Goal: Transaction & Acquisition: Book appointment/travel/reservation

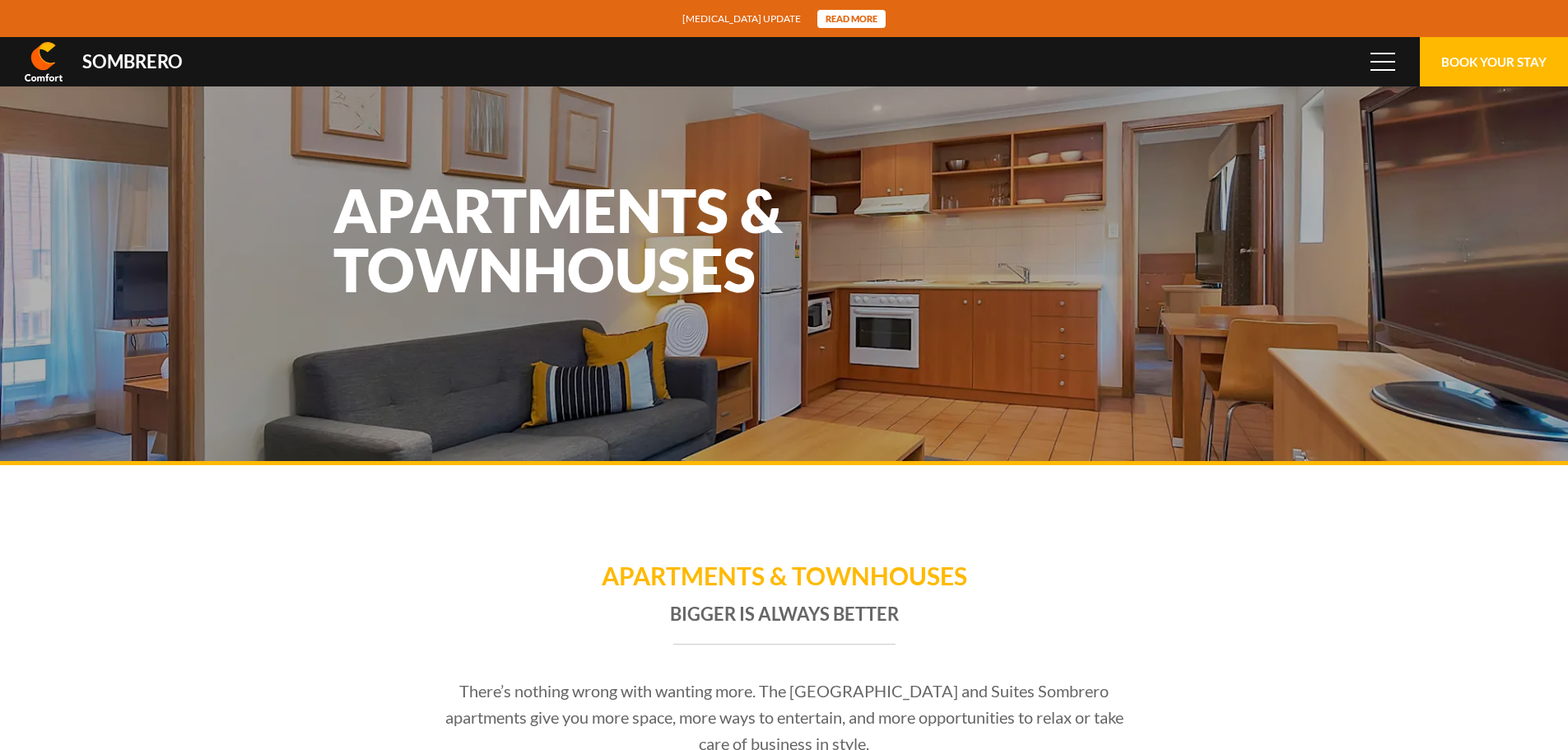
scroll to position [109730, 0]
click at [1463, 62] on button "Book Your Stay" at bounding box center [1494, 61] width 148 height 49
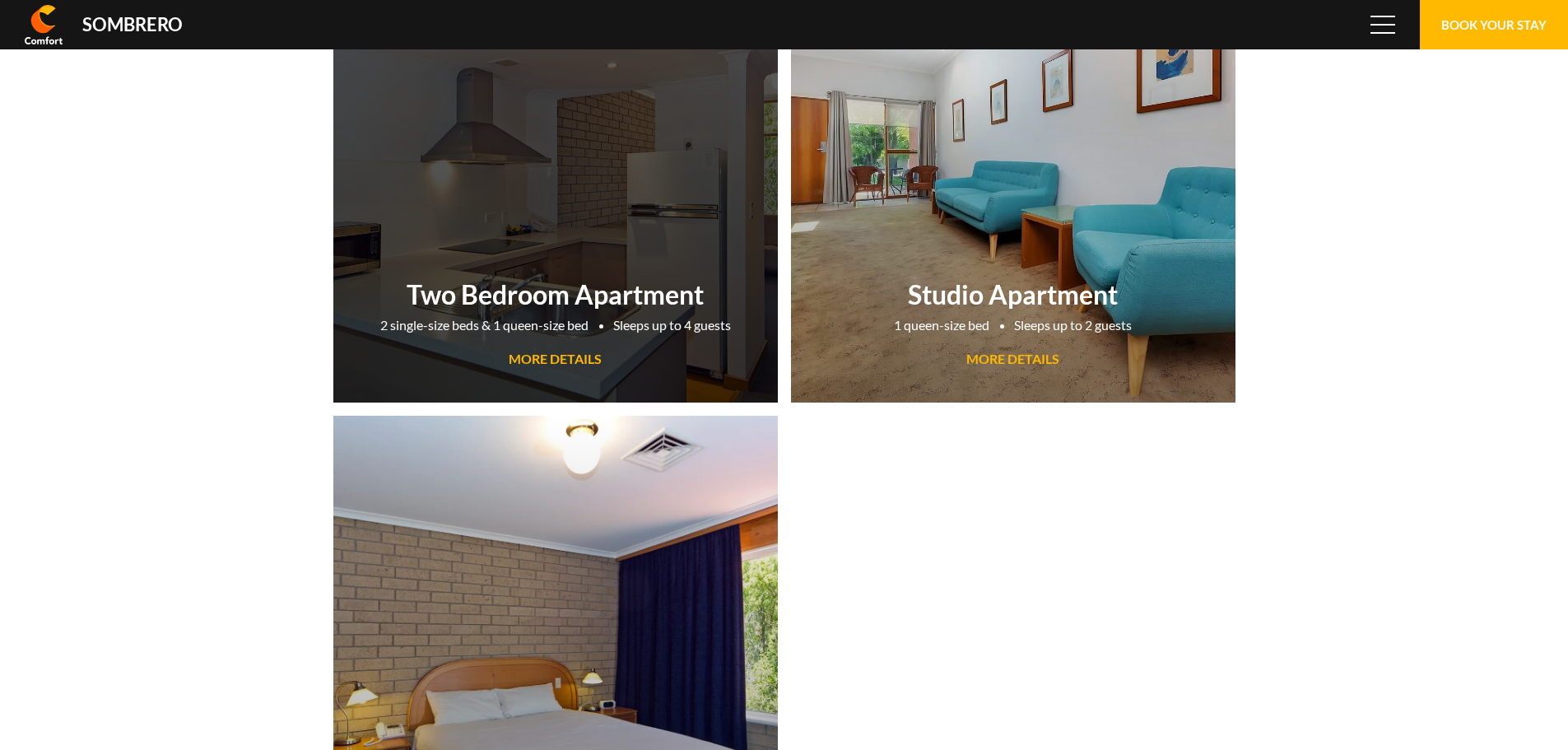
click at [553, 358] on span "MORE DETAILS" at bounding box center [555, 358] width 93 height 15
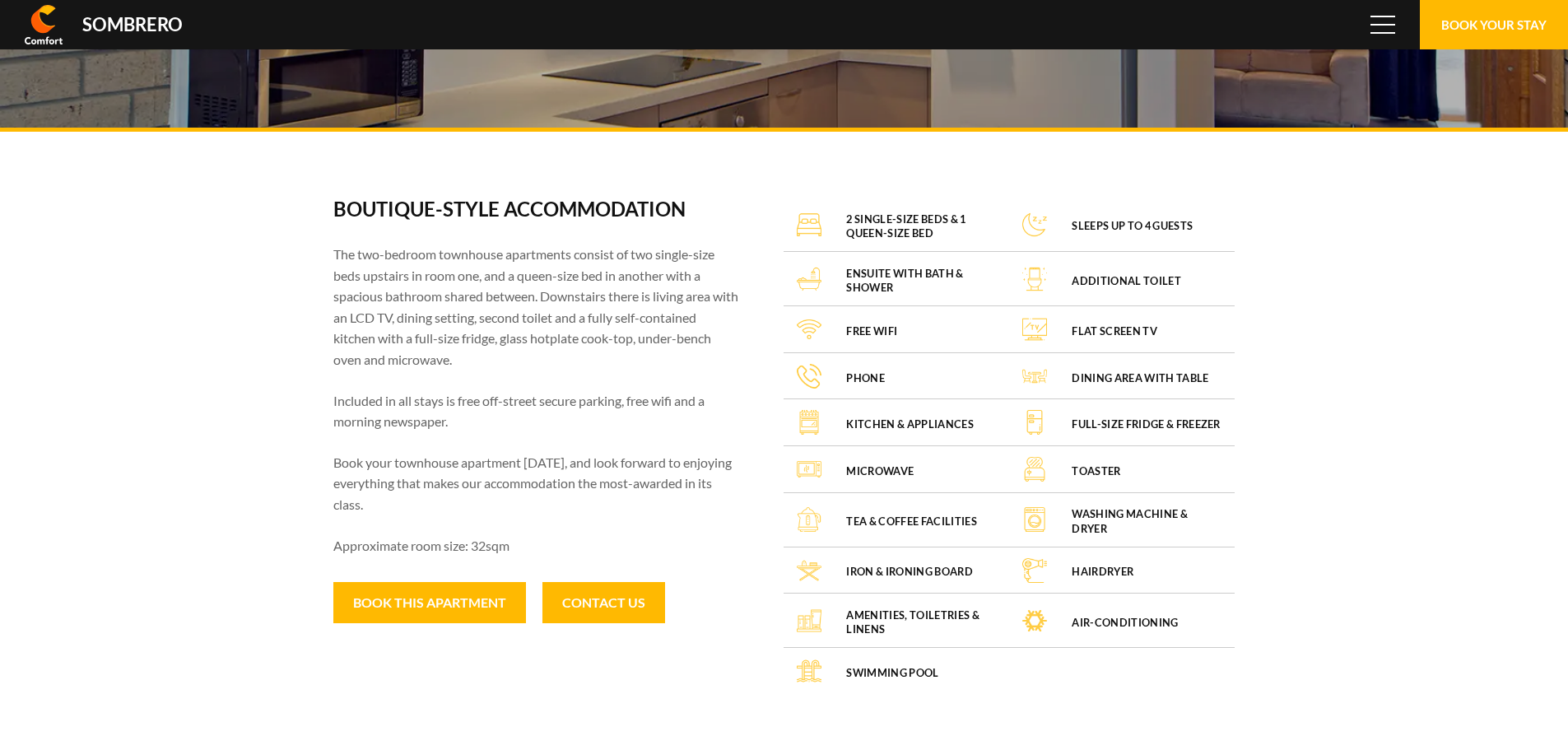
scroll to position [109730, 0]
click at [430, 609] on button "Book this apartment" at bounding box center [430, 603] width 193 height 41
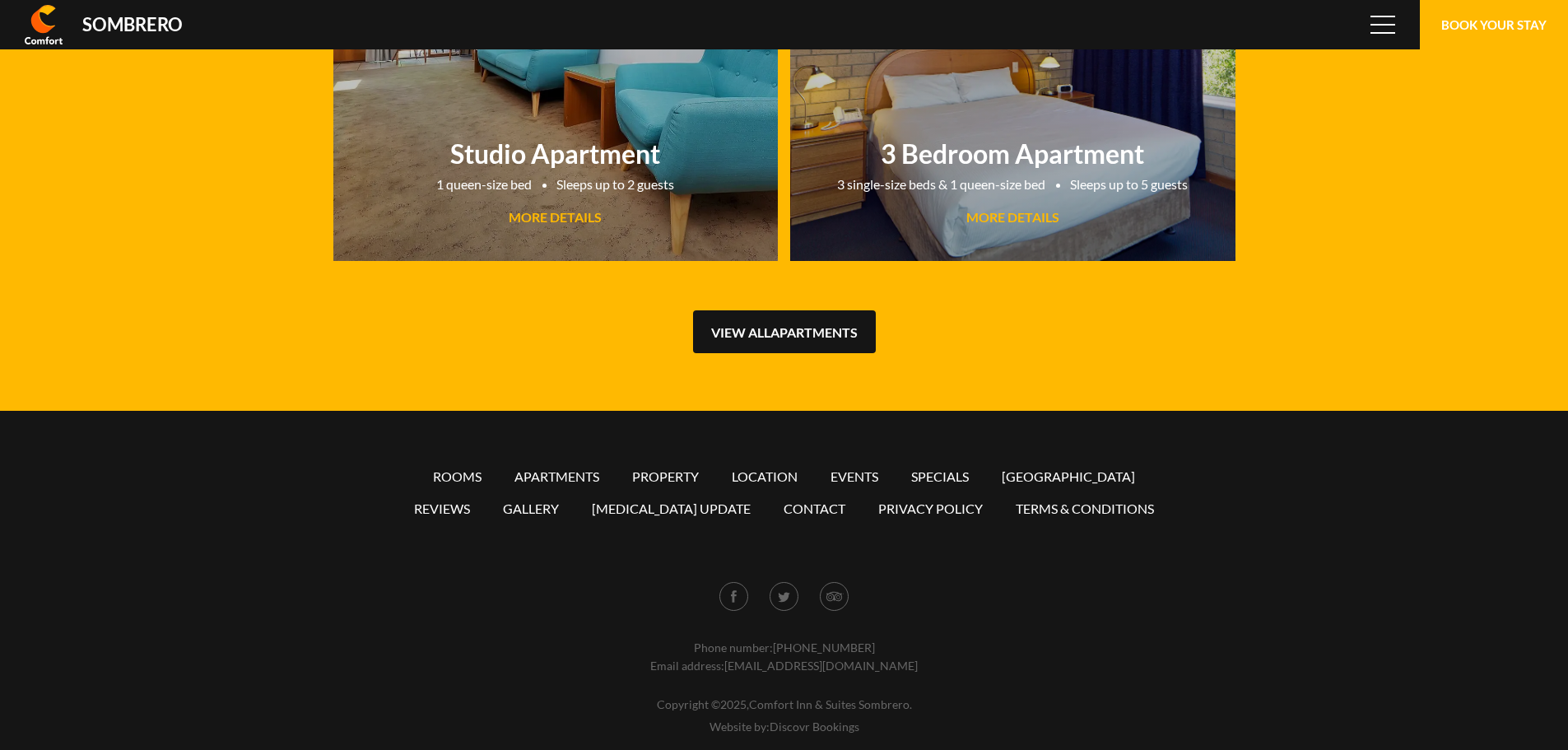
click at [791, 332] on link "View all Apartments" at bounding box center [784, 332] width 183 height 43
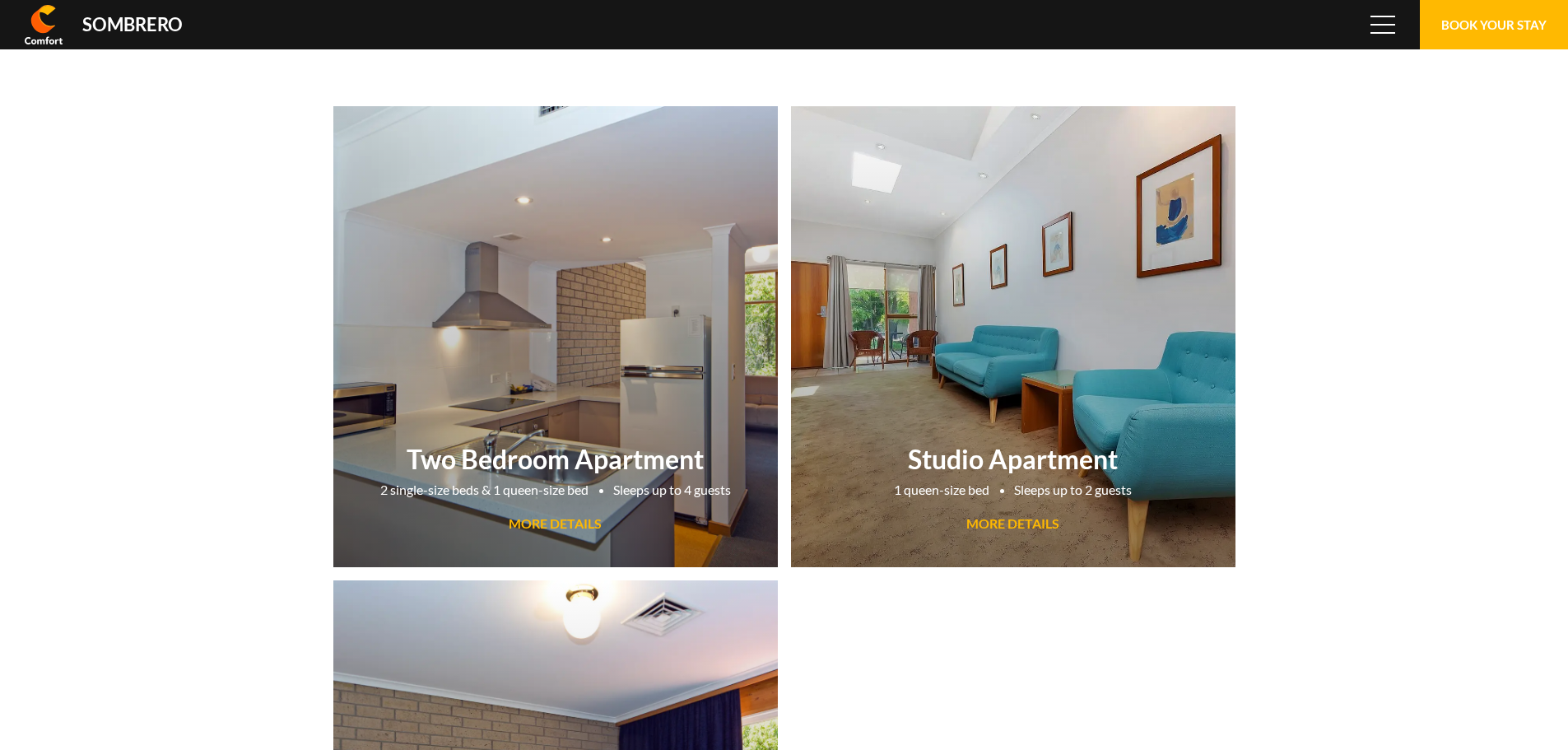
scroll to position [109730, 0]
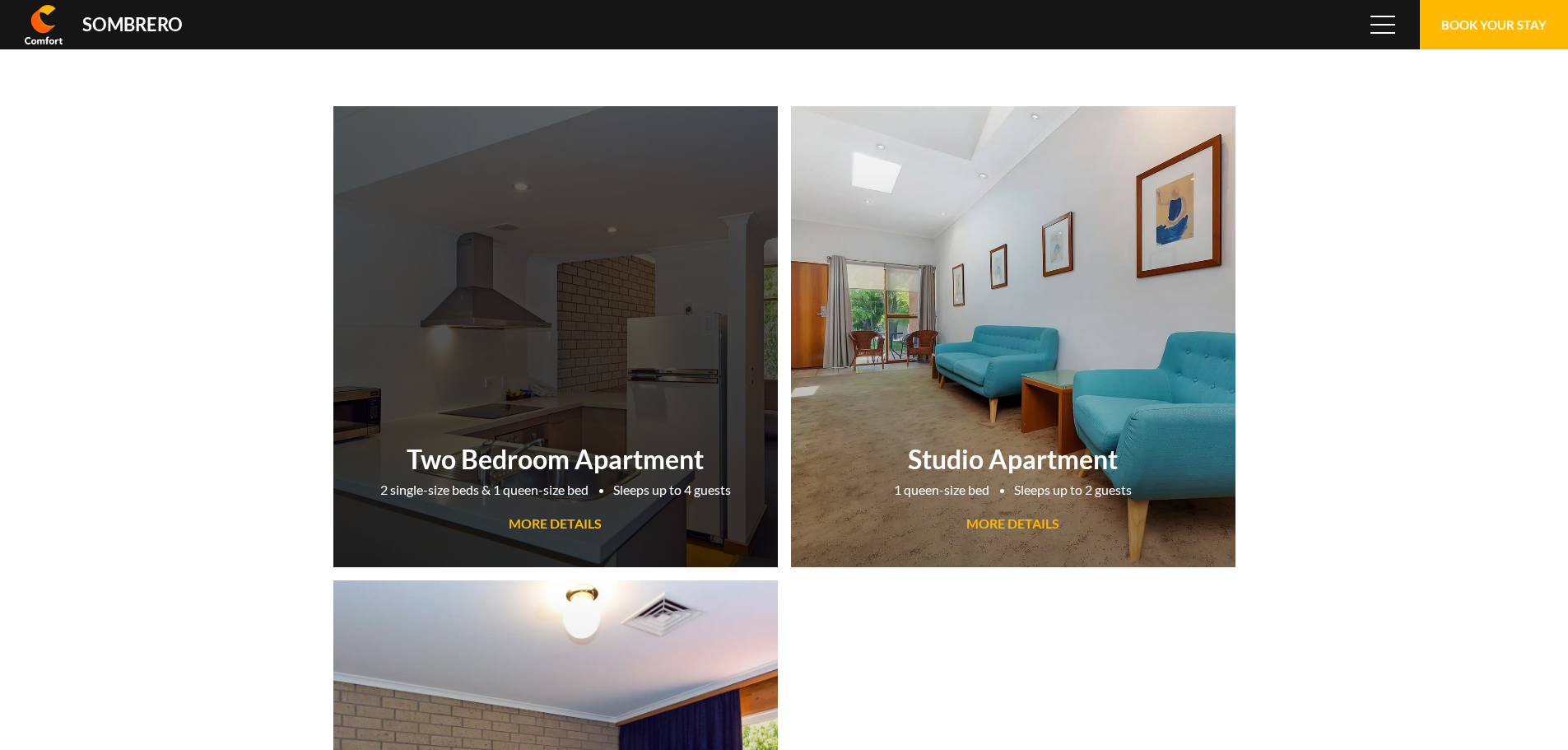
click at [569, 522] on span "MORE DETAILS" at bounding box center [555, 523] width 93 height 15
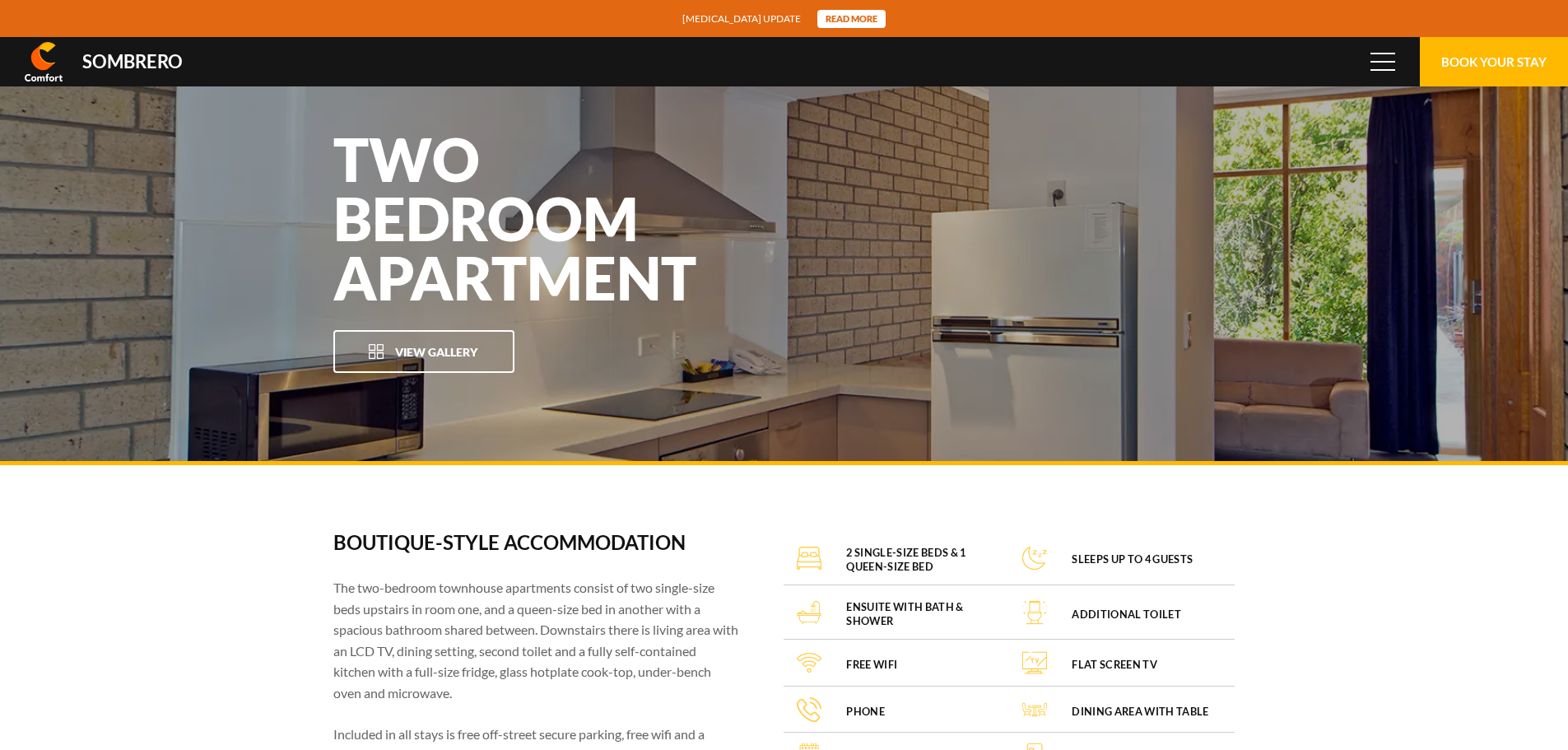
scroll to position [109730, 0]
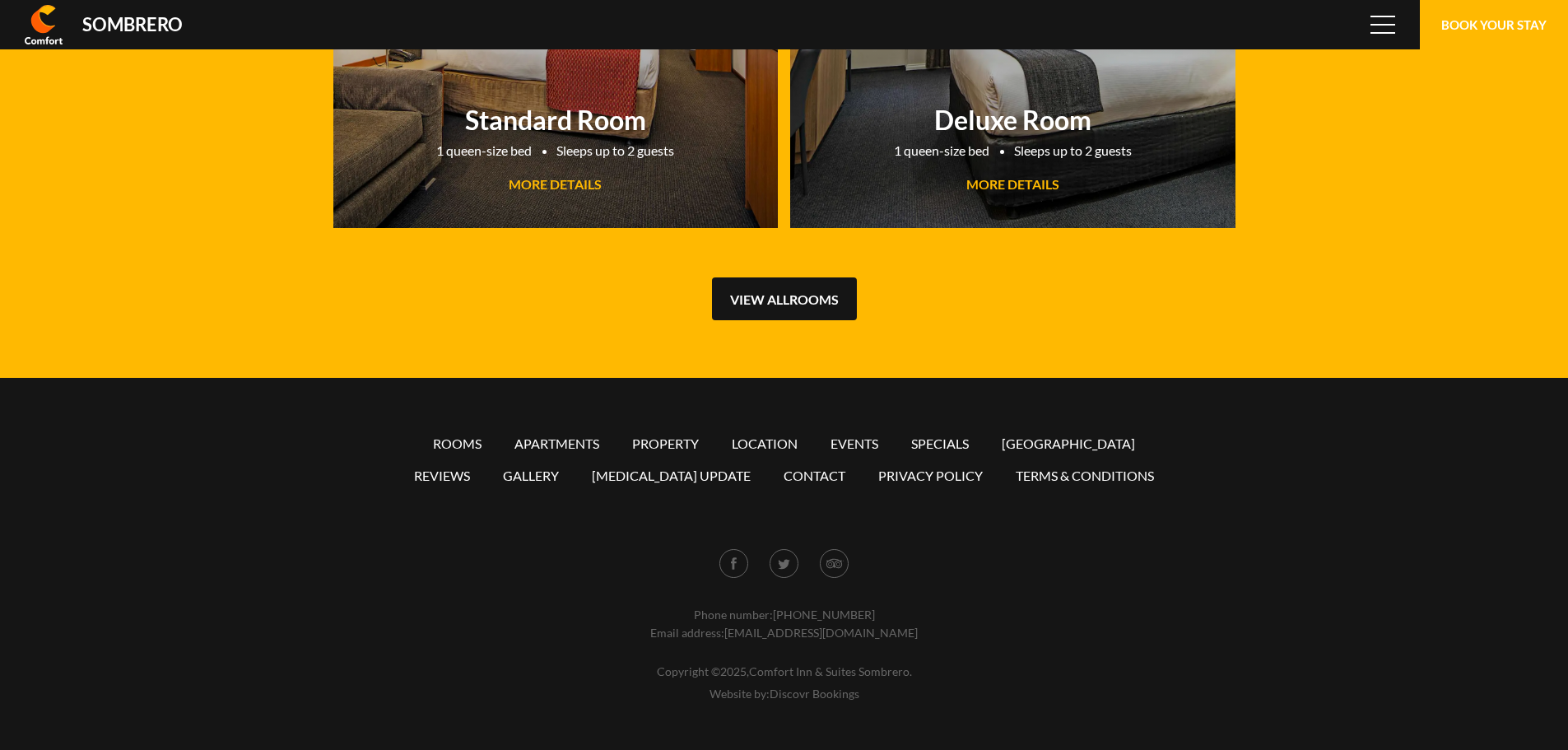
click at [786, 294] on link "View all Rooms" at bounding box center [784, 299] width 145 height 43
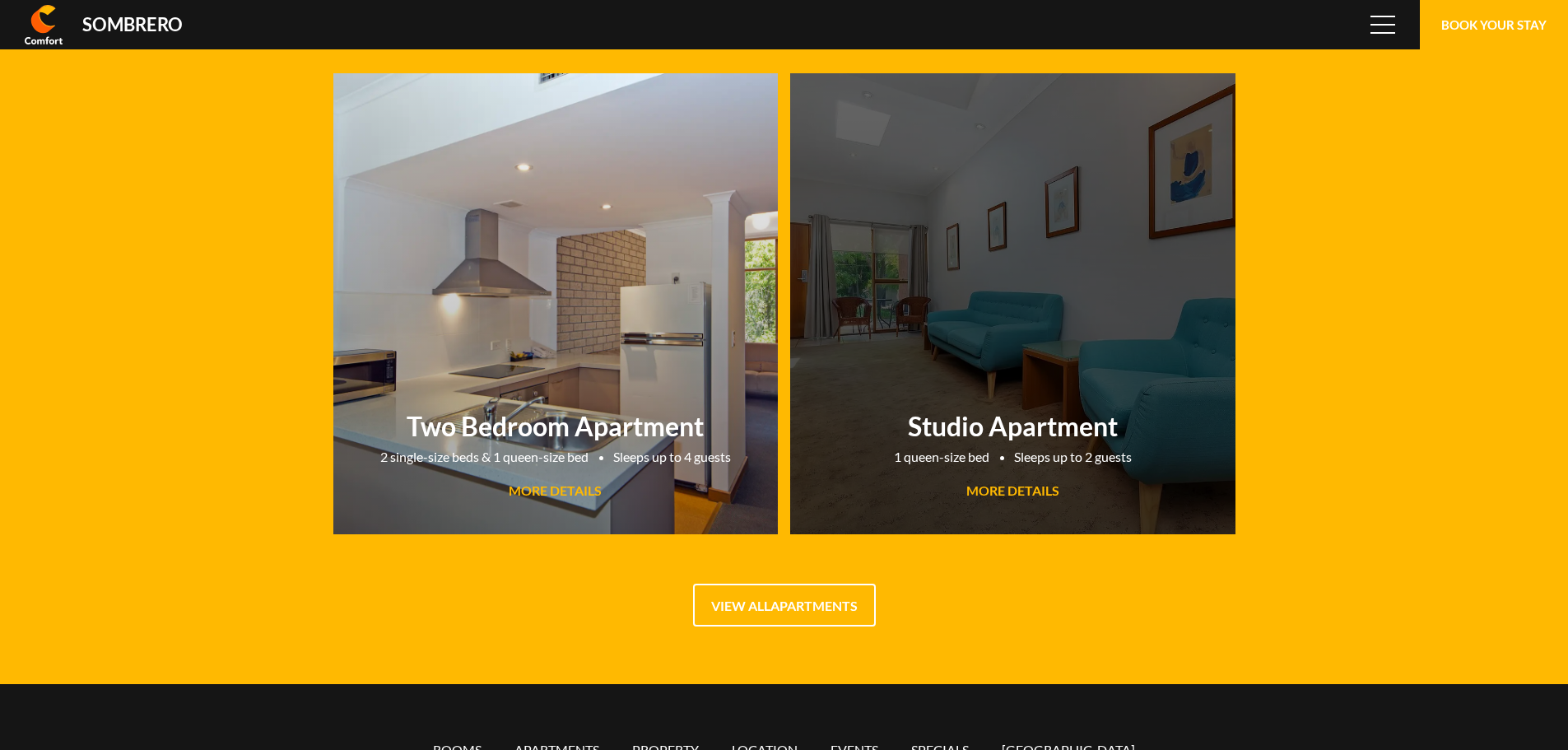
click at [1005, 493] on span "MORE DETAILS" at bounding box center [1013, 490] width 93 height 15
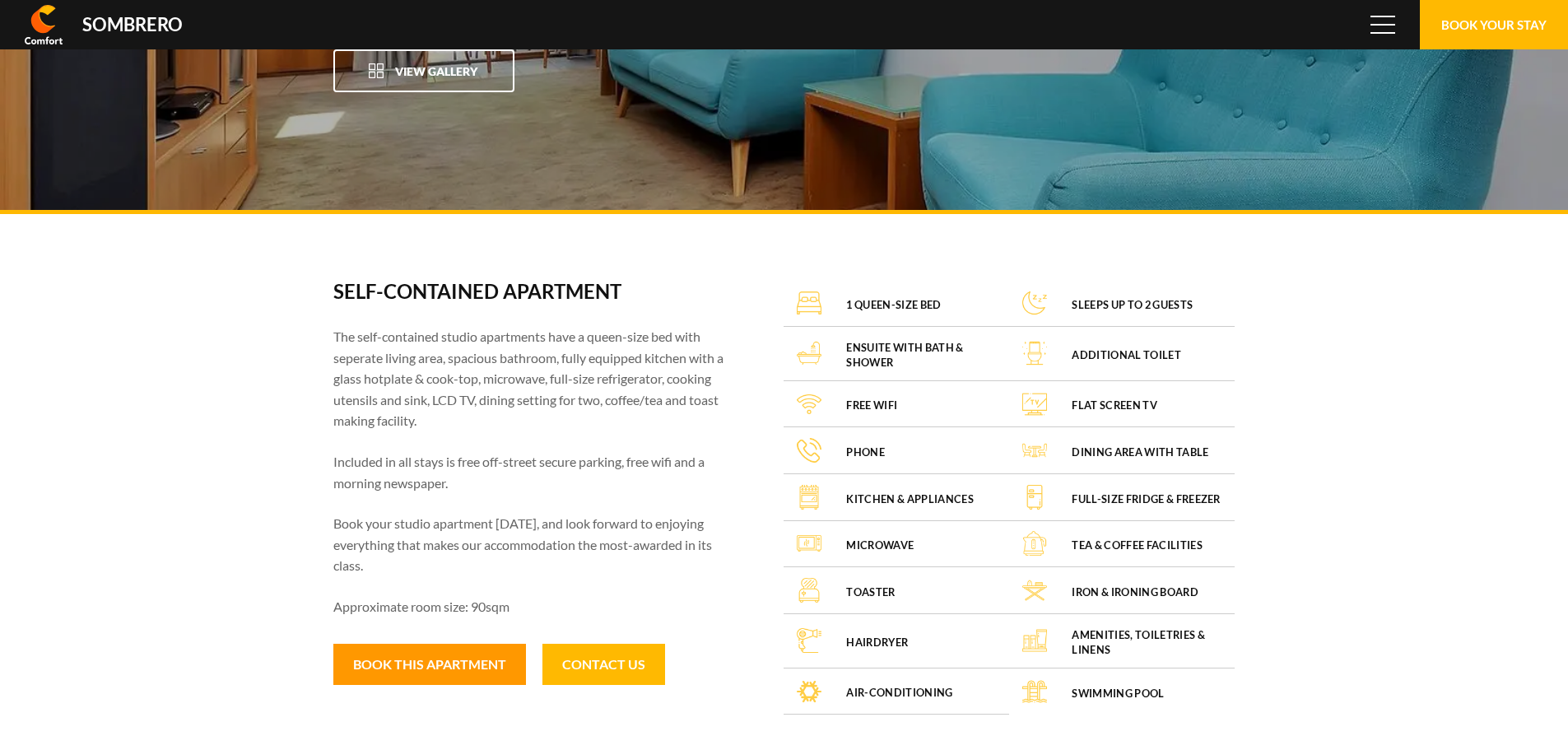
click at [461, 664] on button "Book this apartment" at bounding box center [430, 664] width 193 height 41
